Goal: Information Seeking & Learning: Understand process/instructions

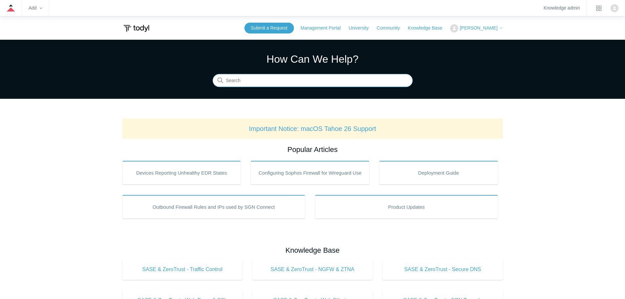
click at [261, 80] on input "Search" at bounding box center [313, 80] width 200 height 13
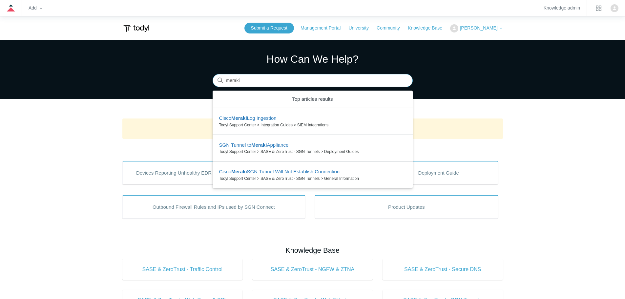
type input "meraki"
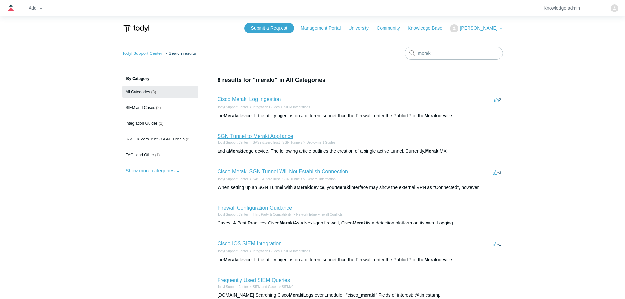
click at [247, 137] on link "SGN Tunnel to Meraki Appliance" at bounding box center [256, 136] width 76 height 6
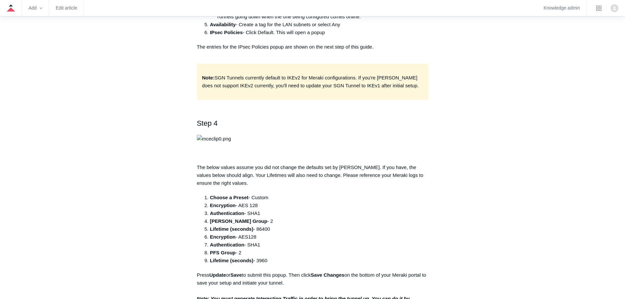
scroll to position [558, 0]
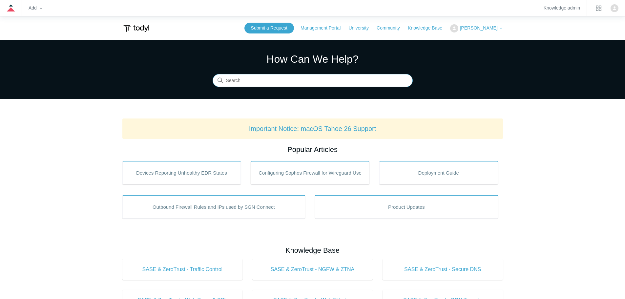
drag, startPoint x: 258, startPoint y: 79, endPoint x: 256, endPoint y: 81, distance: 3.7
click at [258, 78] on input "Search" at bounding box center [313, 80] width 200 height 13
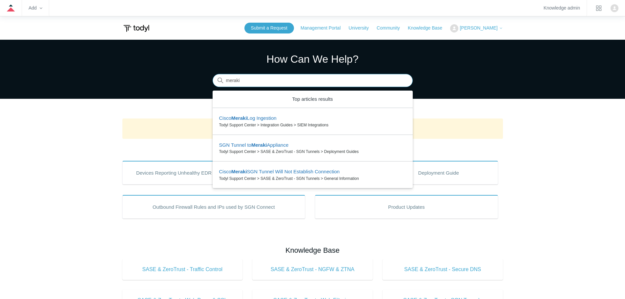
type input "meraki"
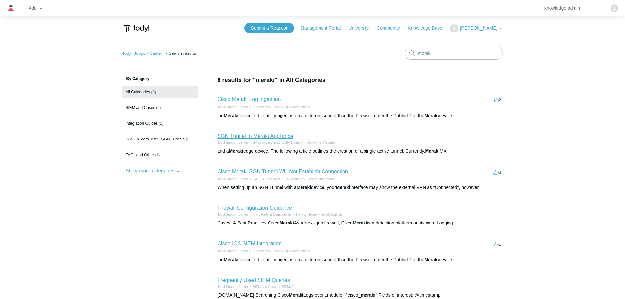
click at [258, 138] on link "SGN Tunnel to Meraki Appliance" at bounding box center [256, 136] width 76 height 6
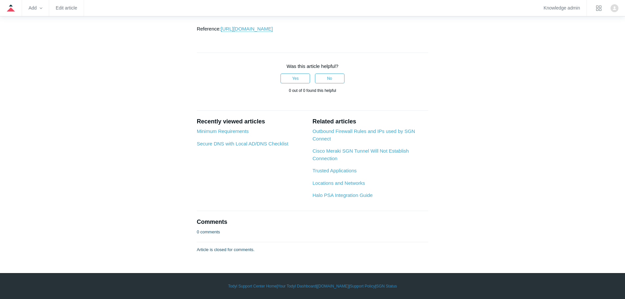
scroll to position [1214, 0]
drag, startPoint x: 423, startPoint y: 234, endPoint x: 254, endPoint y: 209, distance: 171.4
click at [254, 33] on p "Press Update or Save to submit this popup. Then click Save Changes on the botto…" at bounding box center [313, 5] width 232 height 55
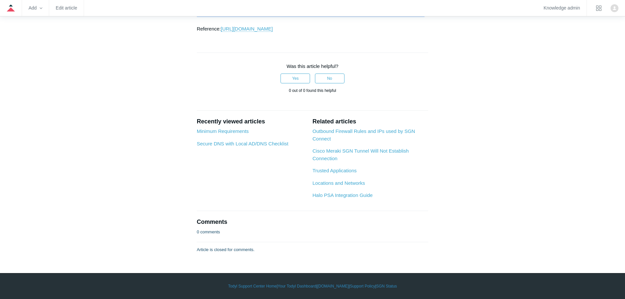
drag, startPoint x: 429, startPoint y: 167, endPoint x: 226, endPoint y: 161, distance: 202.6
copy strong "Note: You must generate Interesting Traffic in order to bring the tunnel up. Yo…"
